Goal: Task Accomplishment & Management: Manage account settings

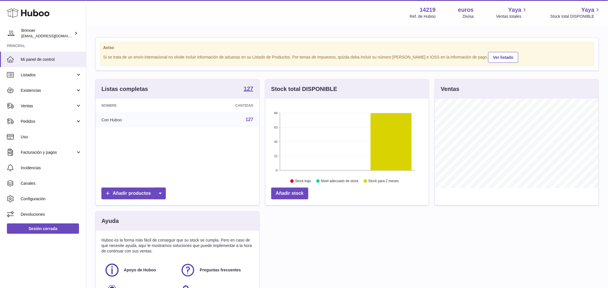
scroll to position [90, 163]
click at [29, 200] on font "Configuración" at bounding box center [33, 199] width 25 height 5
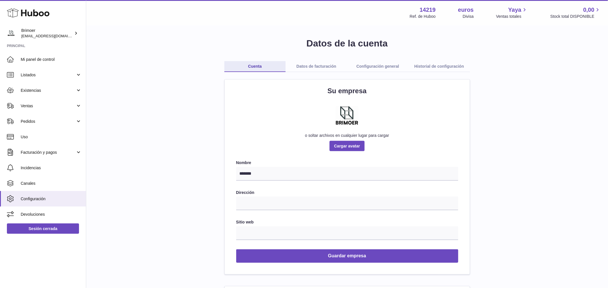
click at [379, 65] on font "Configuración general" at bounding box center [377, 66] width 43 height 5
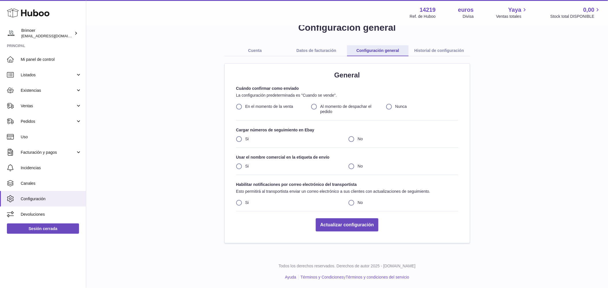
scroll to position [16, 0]
click at [22, 59] on font "Mi panel de control" at bounding box center [38, 59] width 34 height 5
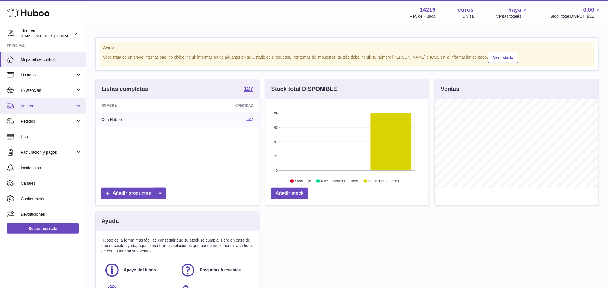
scroll to position [90, 163]
click at [79, 106] on link "Ventas" at bounding box center [43, 106] width 86 height 16
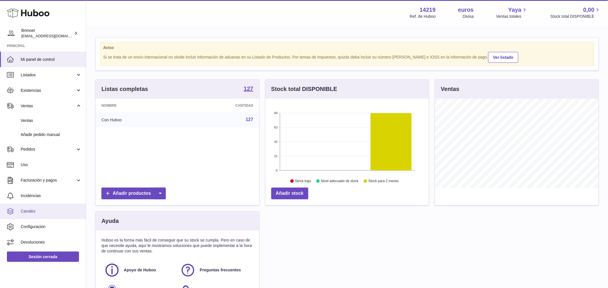
click at [67, 207] on link "Canales" at bounding box center [43, 212] width 86 height 16
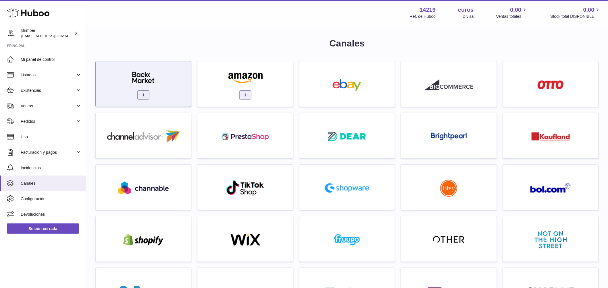
click at [147, 83] on img at bounding box center [143, 77] width 49 height 11
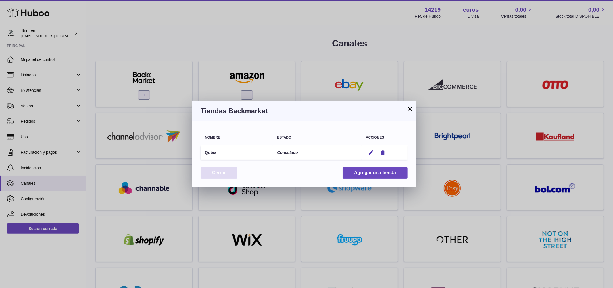
click at [219, 171] on font "Cerrar" at bounding box center [219, 172] width 14 height 5
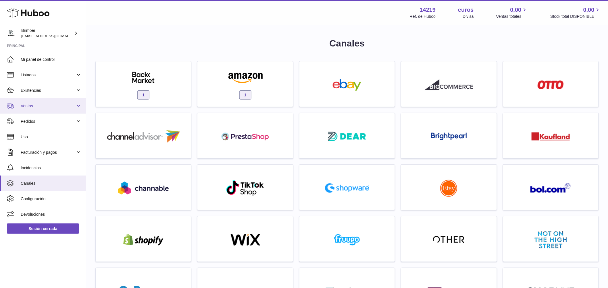
click at [53, 105] on span "Ventas" at bounding box center [48, 105] width 55 height 5
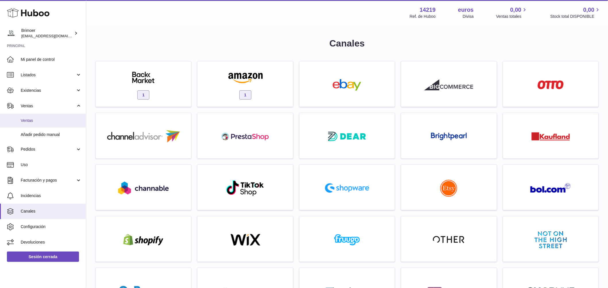
click at [45, 122] on span "Ventas" at bounding box center [51, 120] width 61 height 5
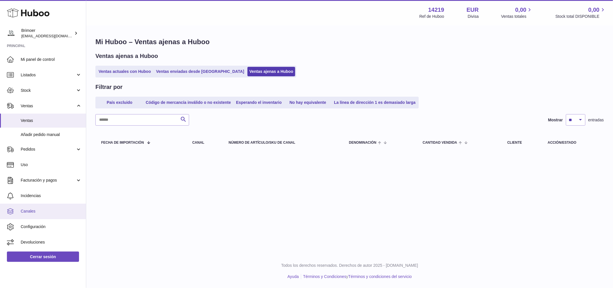
click at [35, 212] on span "Canales" at bounding box center [51, 211] width 61 height 5
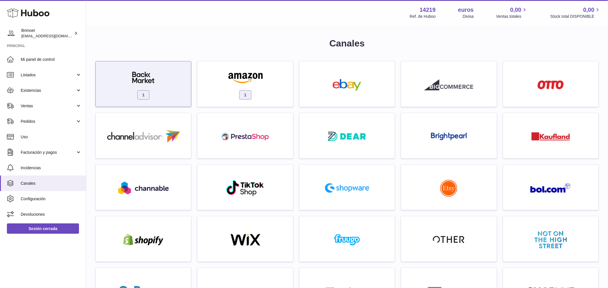
click at [140, 86] on div "1" at bounding box center [144, 85] width 90 height 37
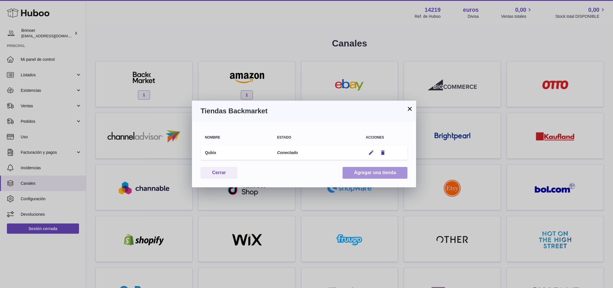
click at [374, 173] on font "Agregar una tienda" at bounding box center [375, 172] width 42 height 5
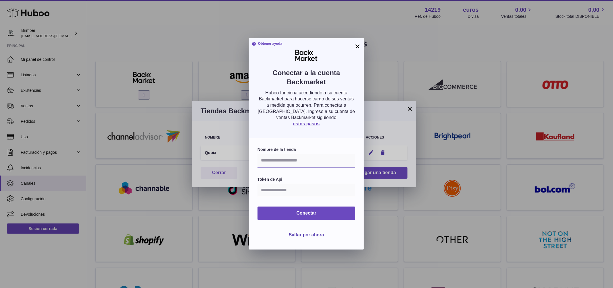
click at [292, 162] on input "text" at bounding box center [306, 161] width 98 height 14
type input "*"
type input "**********"
click at [284, 194] on input "text" at bounding box center [306, 191] width 98 height 14
paste input "**********"
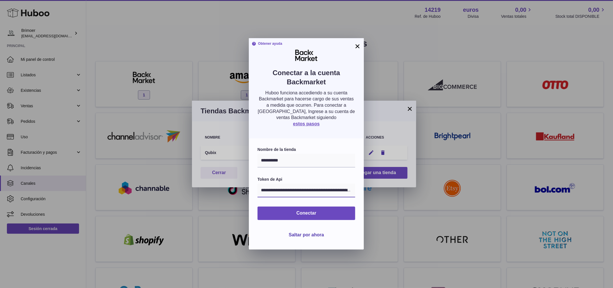
scroll to position [0, 153]
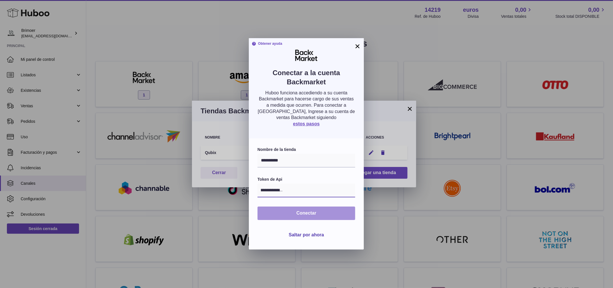
type input "**********"
click at [293, 211] on button "Conectar" at bounding box center [306, 214] width 98 height 14
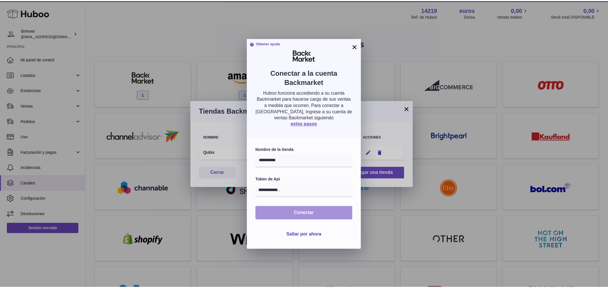
scroll to position [0, 0]
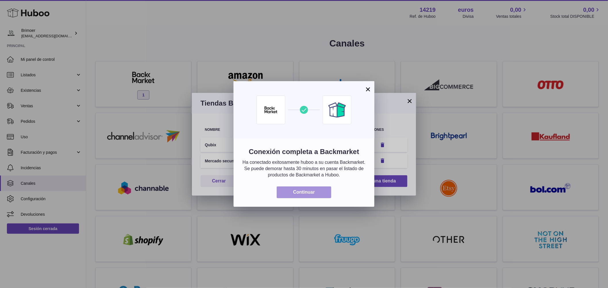
click at [311, 190] on font "Continuar" at bounding box center [304, 192] width 22 height 5
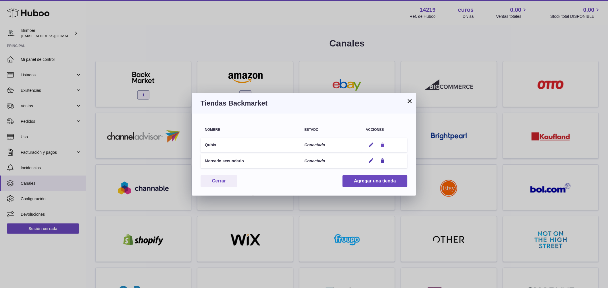
click at [383, 143] on icon "button" at bounding box center [383, 145] width 6 height 6
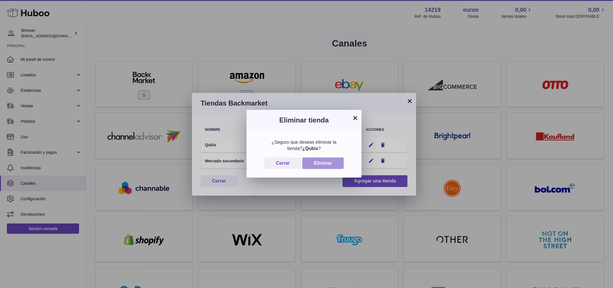
click at [324, 163] on font "Eliminar" at bounding box center [323, 163] width 18 height 5
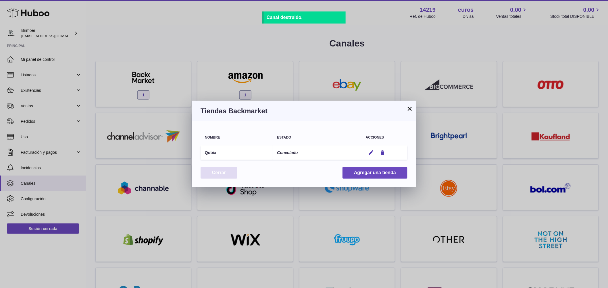
click at [216, 170] on font "Cerrar" at bounding box center [219, 172] width 14 height 5
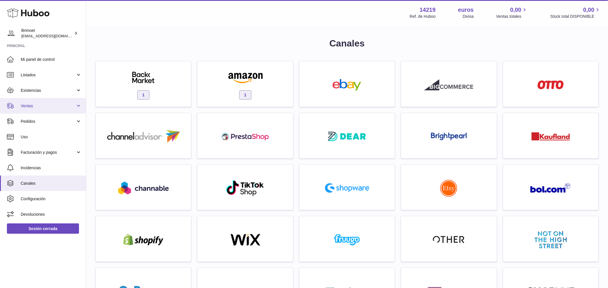
click at [41, 106] on span "Ventas" at bounding box center [48, 105] width 55 height 5
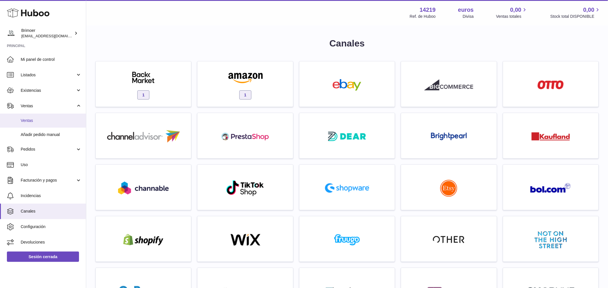
click at [58, 122] on span "Ventas" at bounding box center [51, 120] width 61 height 5
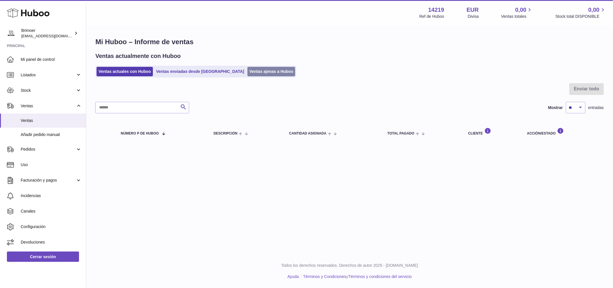
click at [247, 70] on link "Ventas ajenas a Huboo" at bounding box center [271, 71] width 48 height 9
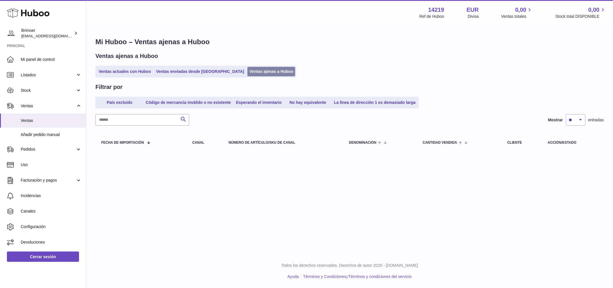
click at [247, 72] on link "Ventas ajenas a Huboo" at bounding box center [271, 71] width 48 height 9
click at [132, 72] on link "Ventas actuales con Huboo" at bounding box center [125, 71] width 56 height 9
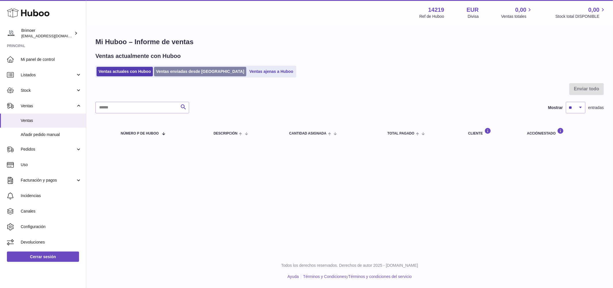
click at [169, 71] on link "Ventas enviadas desde [GEOGRAPHIC_DATA]" at bounding box center [200, 71] width 92 height 9
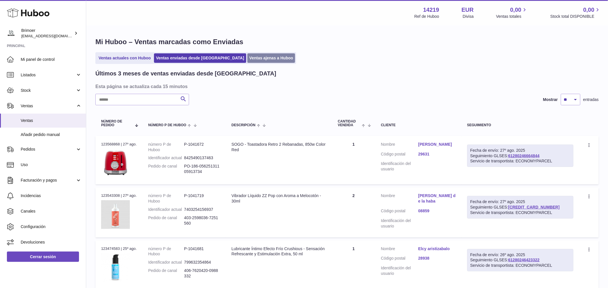
click at [247, 59] on link "Ventas ajenas a Huboo" at bounding box center [271, 57] width 48 height 9
